Goal: Task Accomplishment & Management: Manage account settings

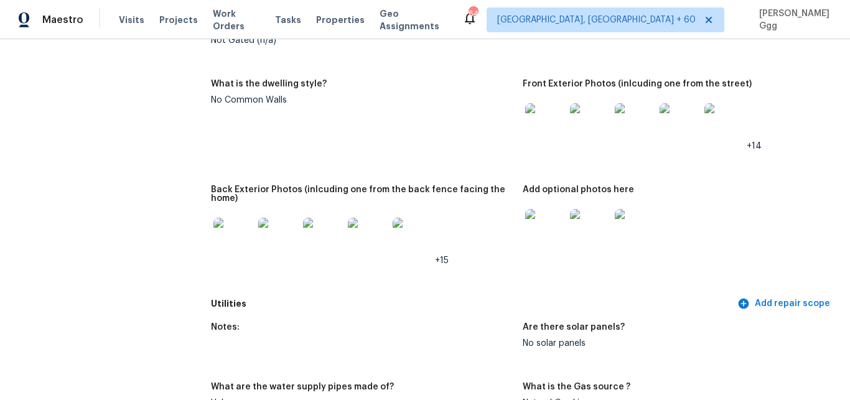
scroll to position [470, 0]
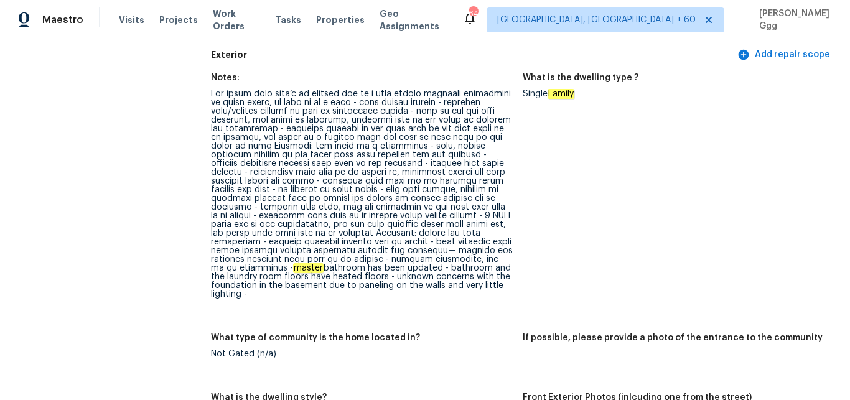
click at [131, 13] on div "Visits Projects Work Orders Tasks Properties Geo Assignments" at bounding box center [290, 19] width 343 height 25
click at [129, 21] on span "Visits" at bounding box center [131, 20] width 25 height 12
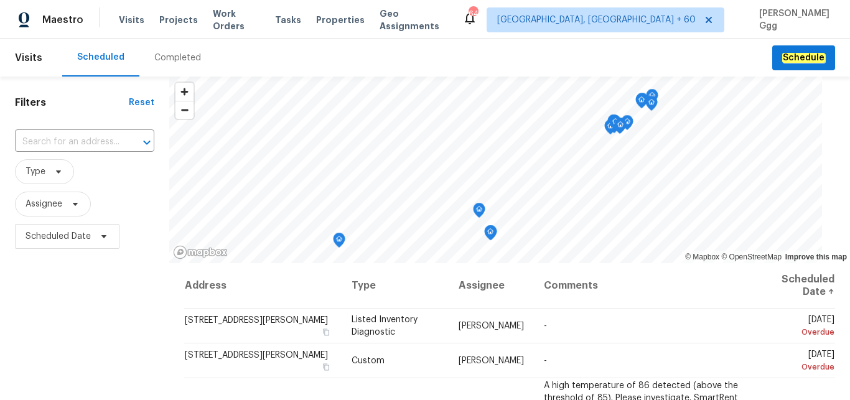
click at [167, 57] on div "Completed" at bounding box center [177, 58] width 47 height 12
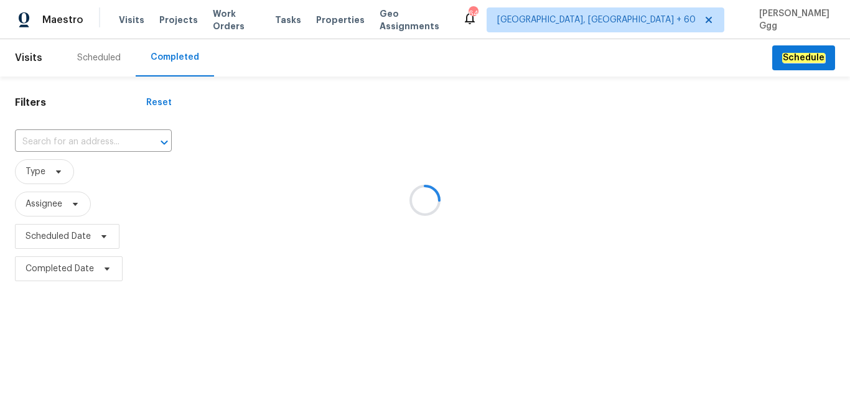
click at [47, 141] on div at bounding box center [425, 200] width 850 height 400
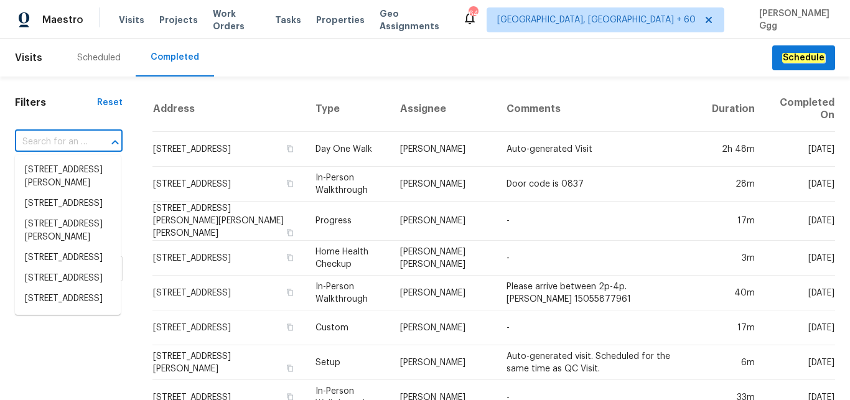
drag, startPoint x: 42, startPoint y: 139, endPoint x: 78, endPoint y: 225, distance: 93.9
click at [83, 152] on input "text" at bounding box center [51, 141] width 73 height 19
paste input "[STREET_ADDRESS]"
type input "[STREET_ADDRESS]"
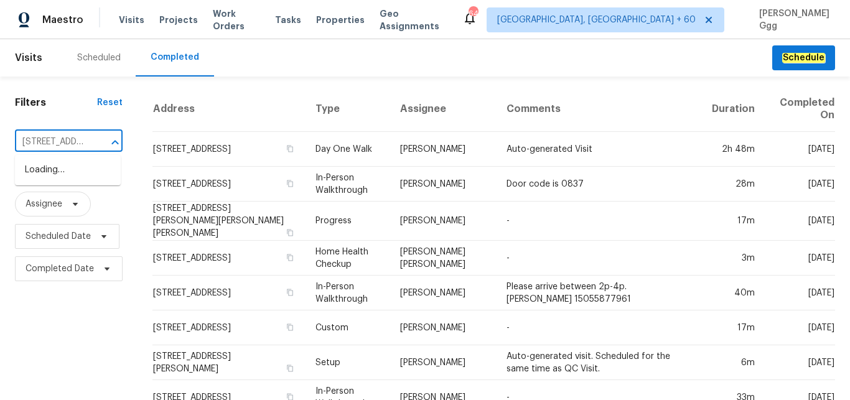
scroll to position [0, 70]
click at [60, 174] on li "[STREET_ADDRESS]" at bounding box center [68, 170] width 106 height 21
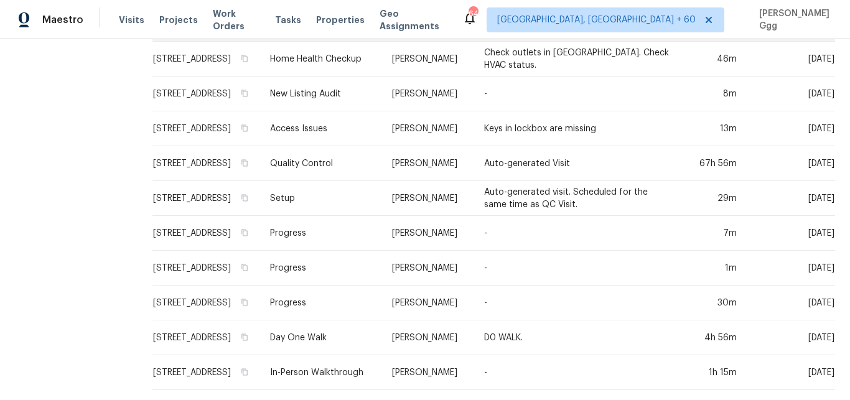
scroll to position [322, 0]
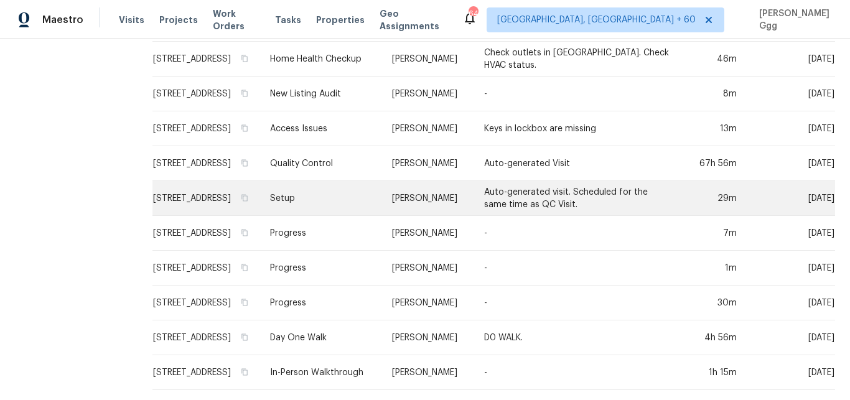
click at [303, 184] on td "Setup" at bounding box center [321, 198] width 122 height 35
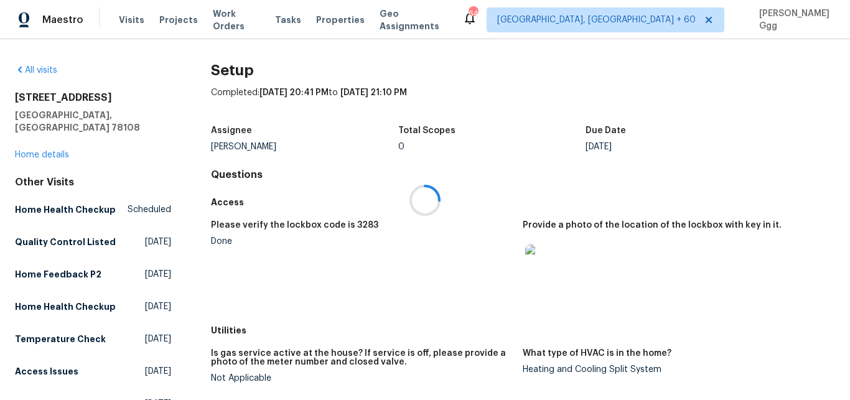
click at [58, 141] on div at bounding box center [425, 200] width 850 height 400
click at [44, 137] on div "[STREET_ADDRESS] Home details" at bounding box center [93, 126] width 156 height 70
click at [45, 151] on link "Home details" at bounding box center [42, 155] width 54 height 9
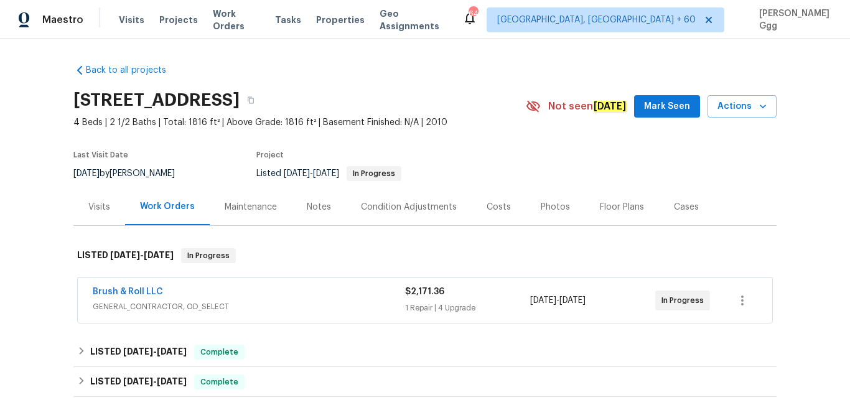
click at [542, 210] on div "Photos" at bounding box center [554, 207] width 29 height 12
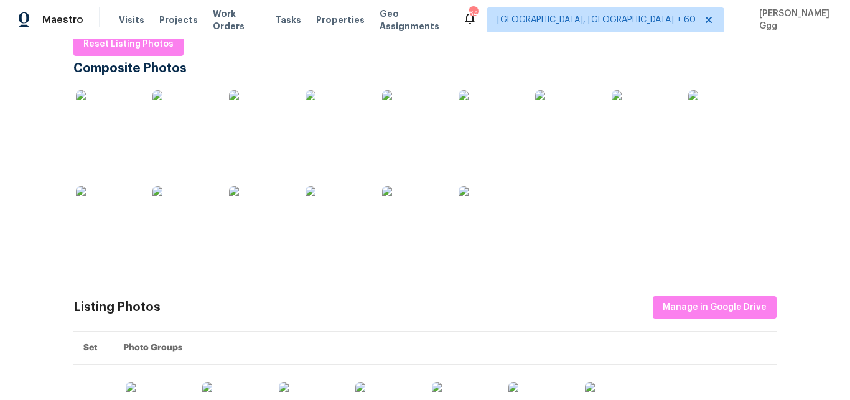
scroll to position [209, 0]
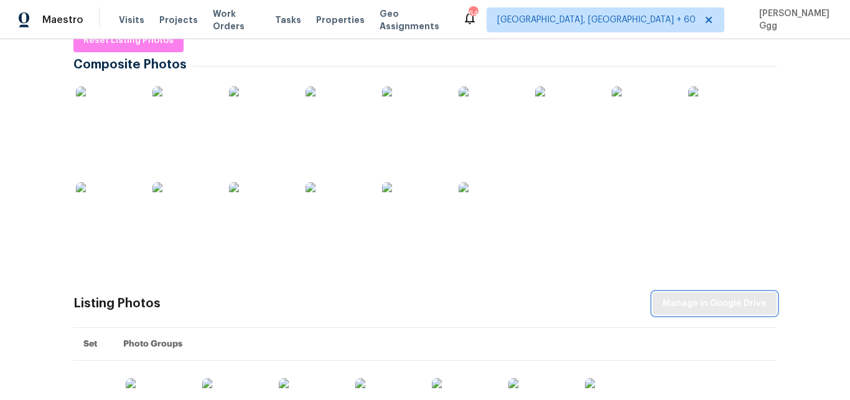
click at [689, 303] on span "Manage in Google Drive" at bounding box center [714, 304] width 104 height 16
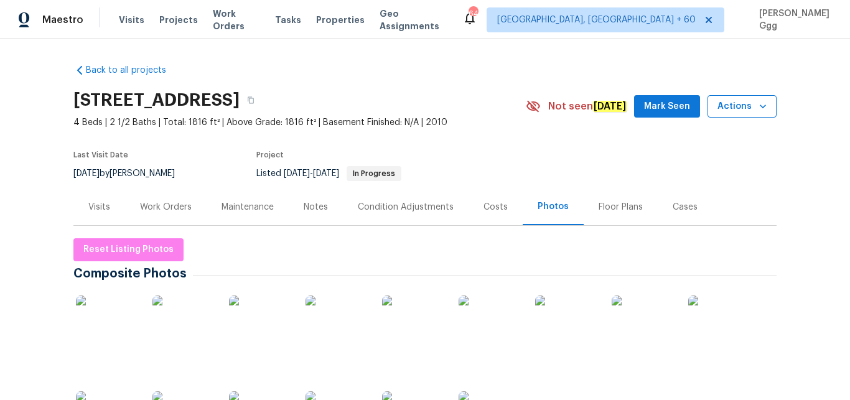
click at [767, 101] on button "Actions" at bounding box center [741, 106] width 69 height 23
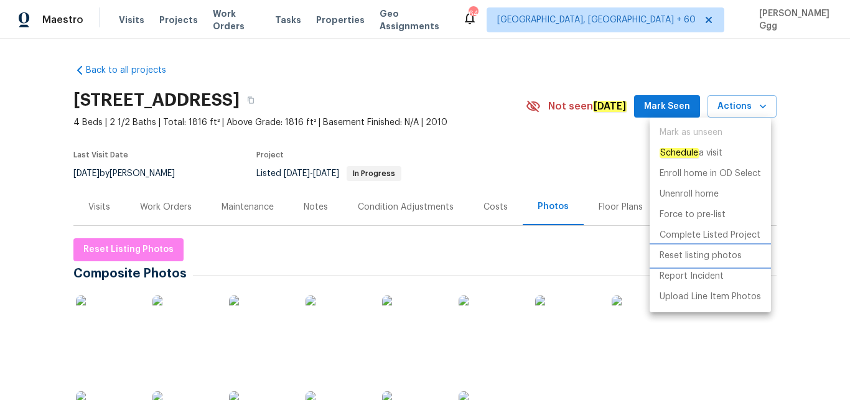
click at [690, 256] on p "Reset listing photos" at bounding box center [700, 255] width 82 height 13
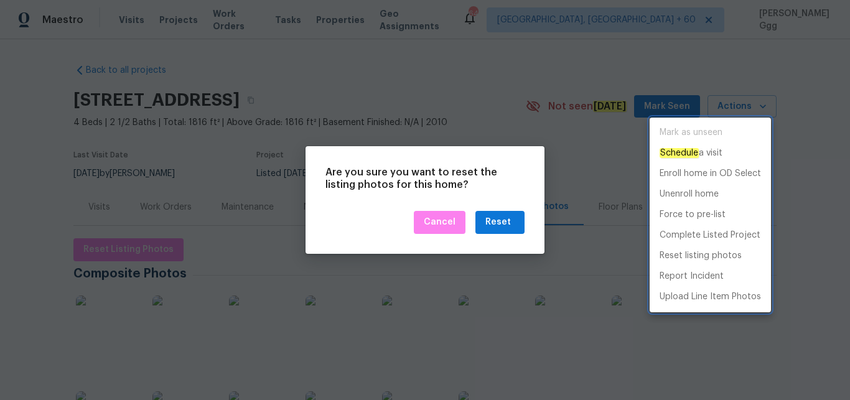
click at [498, 222] on div at bounding box center [425, 200] width 850 height 400
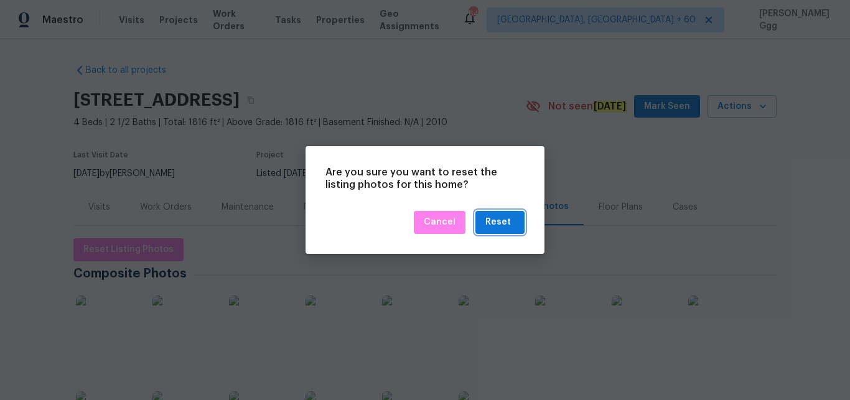
click at [498, 222] on div "Reset" at bounding box center [497, 223] width 25 height 16
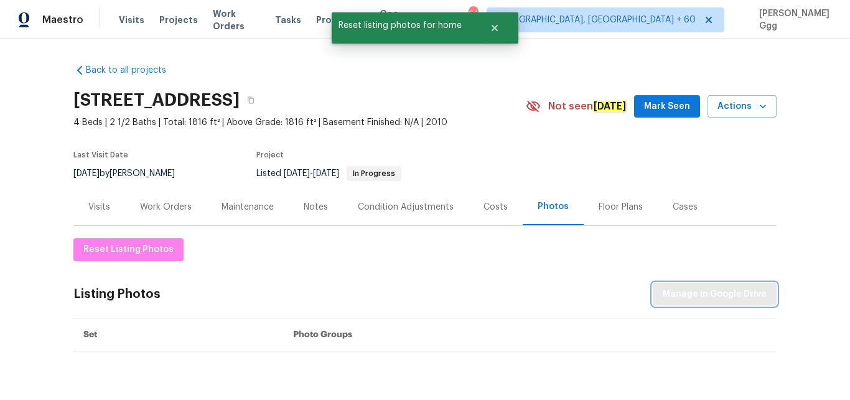
click at [711, 296] on span "Manage in Google Drive" at bounding box center [714, 295] width 104 height 16
